Goal: Find contact information: Find contact information

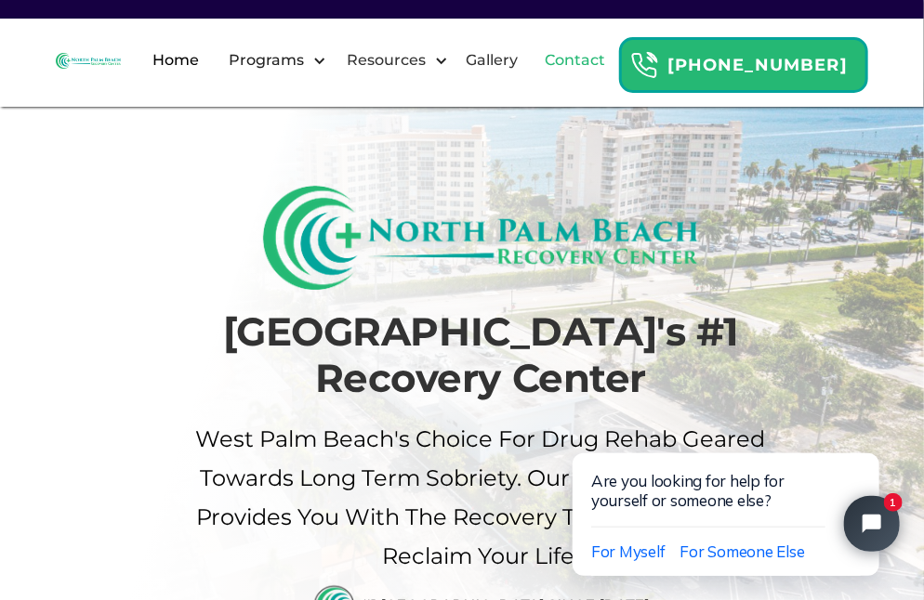
click at [616, 86] on link "Contact" at bounding box center [574, 60] width 83 height 59
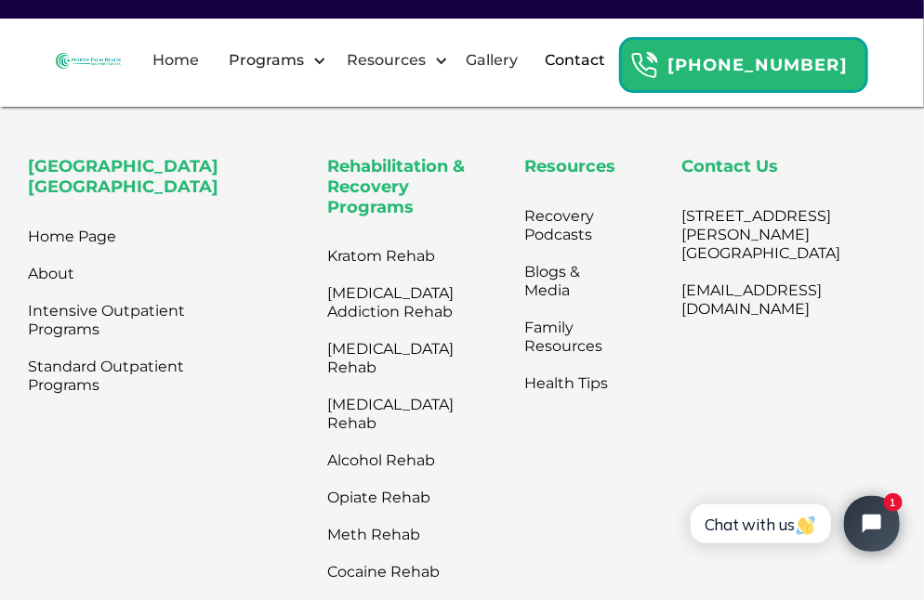
scroll to position [1153, 0]
click at [51, 293] on link "About" at bounding box center [51, 275] width 46 height 37
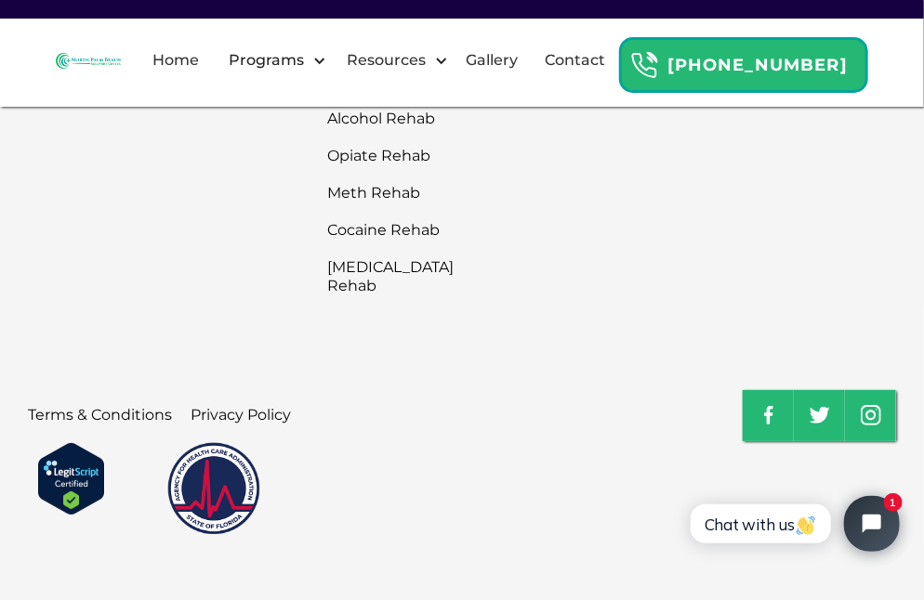
scroll to position [4654, 0]
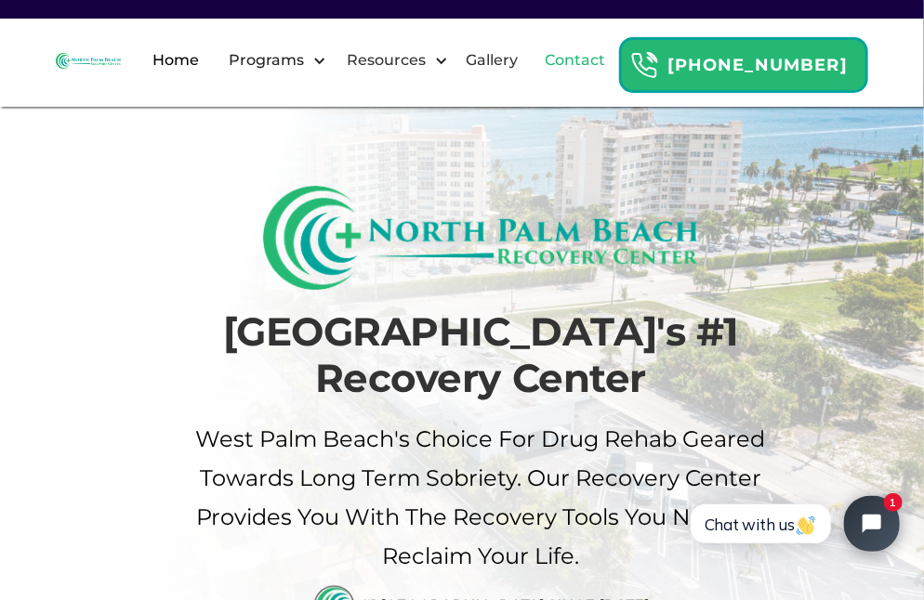
click at [616, 76] on link "Contact" at bounding box center [574, 60] width 83 height 59
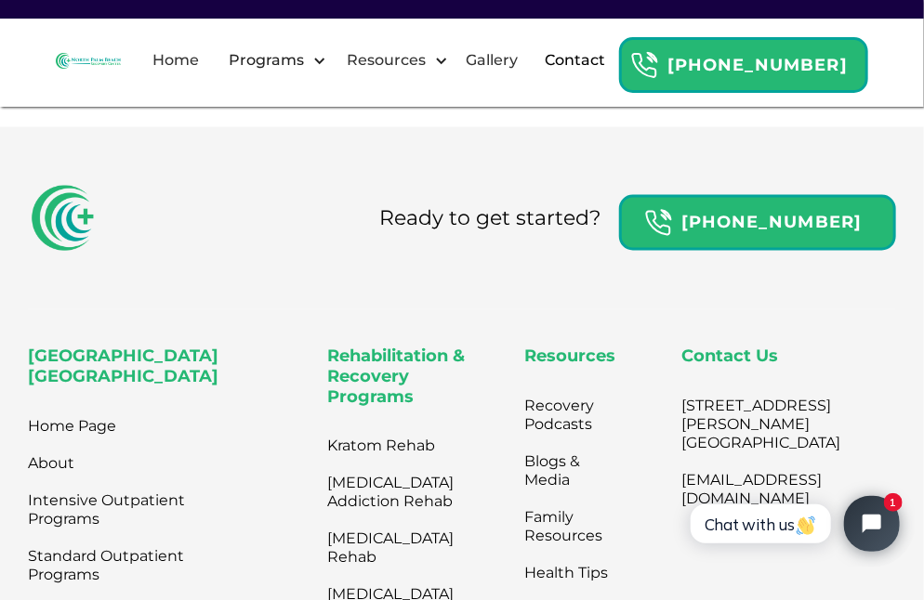
scroll to position [971, 0]
